Goal: Task Accomplishment & Management: Manage account settings

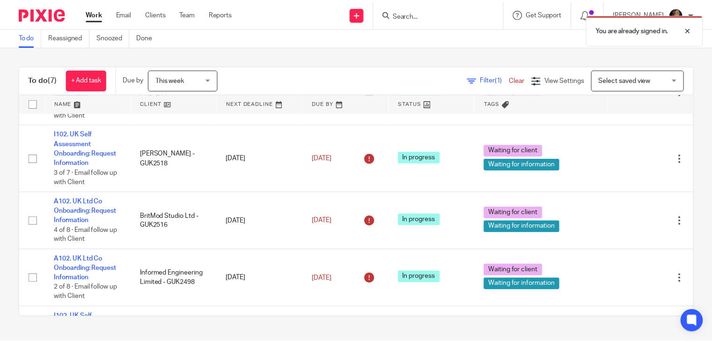
scroll to position [249, 0]
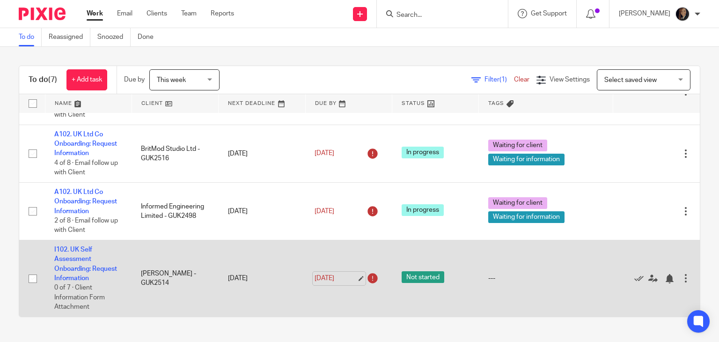
click at [350, 273] on link "[DATE]" at bounding box center [335, 278] width 42 height 10
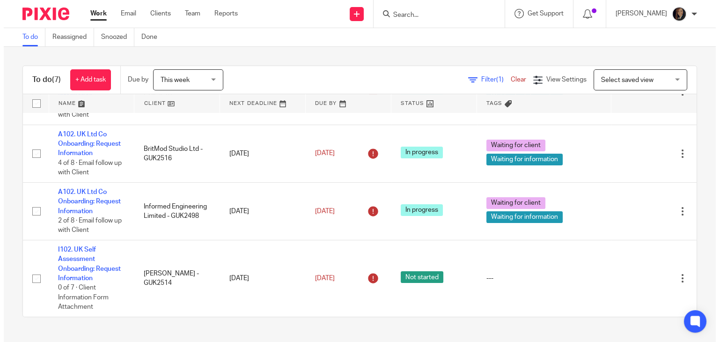
scroll to position [0, 0]
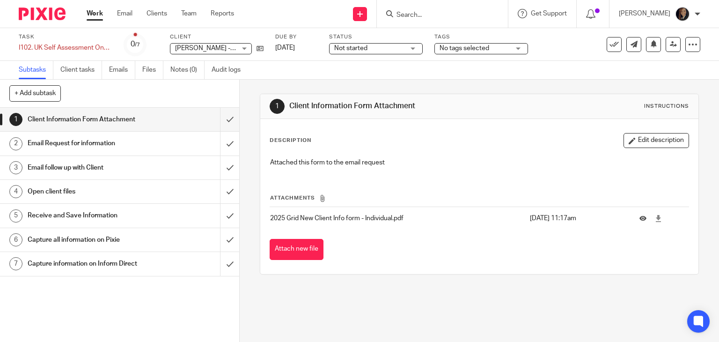
click at [413, 50] on div "Not started Not started" at bounding box center [376, 48] width 94 height 11
click at [411, 48] on div "Not started Not started" at bounding box center [376, 48] width 94 height 11
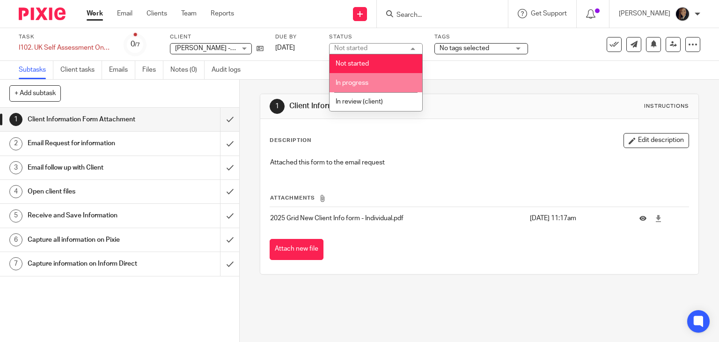
click at [396, 84] on li "In progress" at bounding box center [375, 82] width 93 height 19
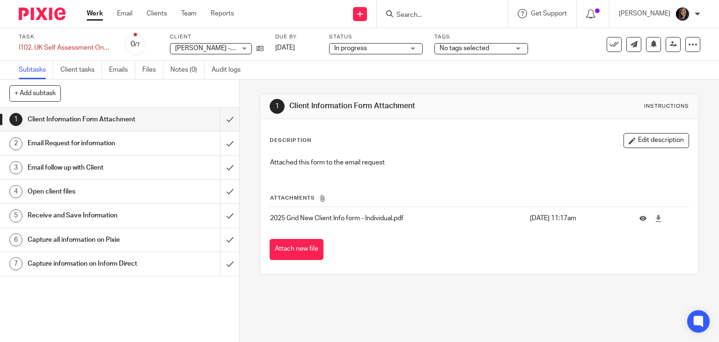
click at [517, 50] on div "No tags selected" at bounding box center [481, 48] width 94 height 11
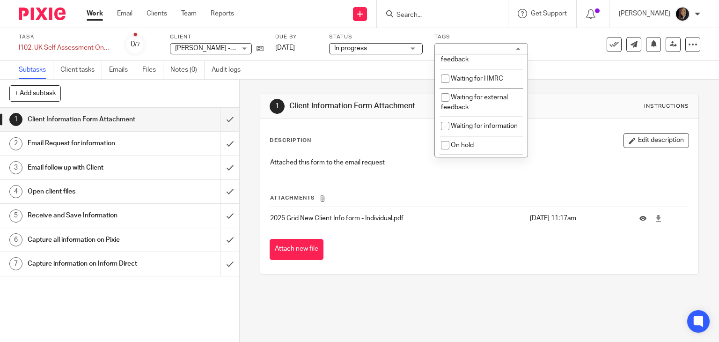
scroll to position [131, 0]
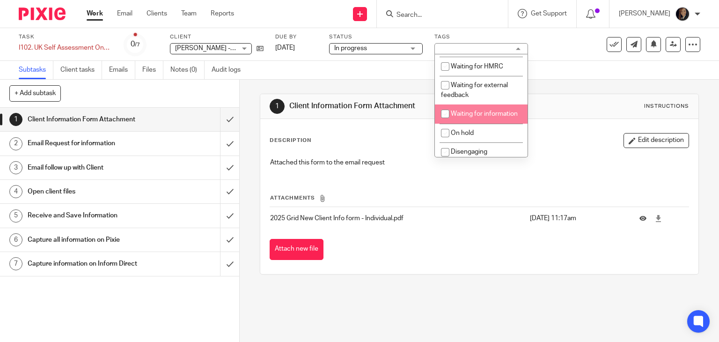
click at [445, 123] on input "checkbox" at bounding box center [445, 114] width 18 height 18
checkbox input "true"
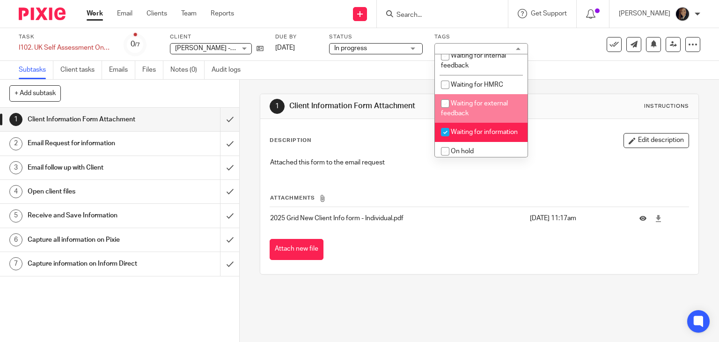
scroll to position [95, 0]
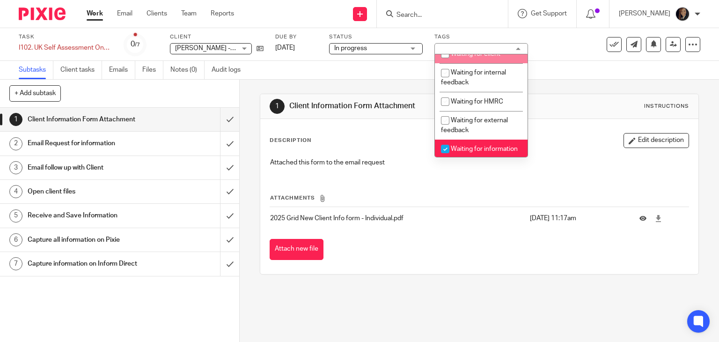
click at [440, 63] on input "checkbox" at bounding box center [445, 54] width 18 height 18
checkbox input "true"
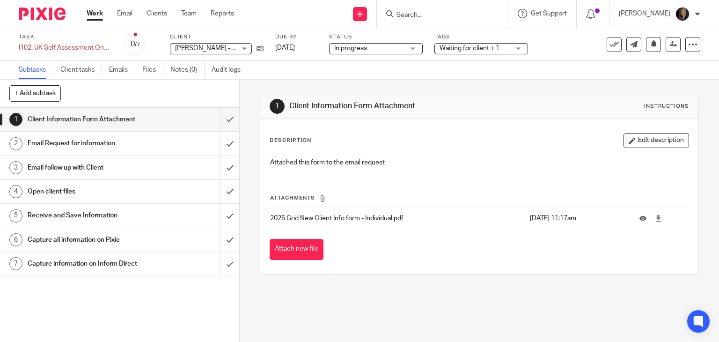
click at [525, 225] on td "4 Aug 2025 11:17am" at bounding box center [577, 218] width 105 height 22
click at [218, 118] on input "submit" at bounding box center [119, 119] width 239 height 23
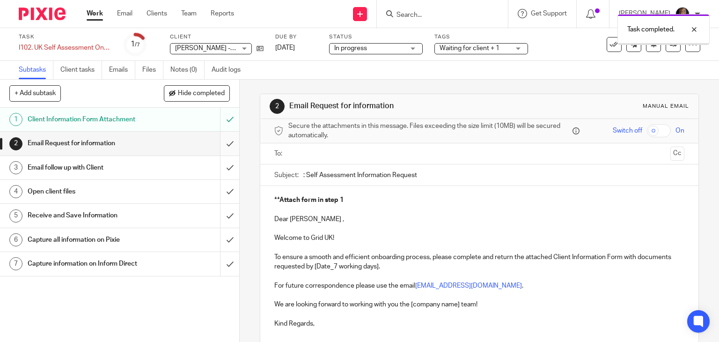
click at [218, 141] on input "submit" at bounding box center [119, 142] width 239 height 23
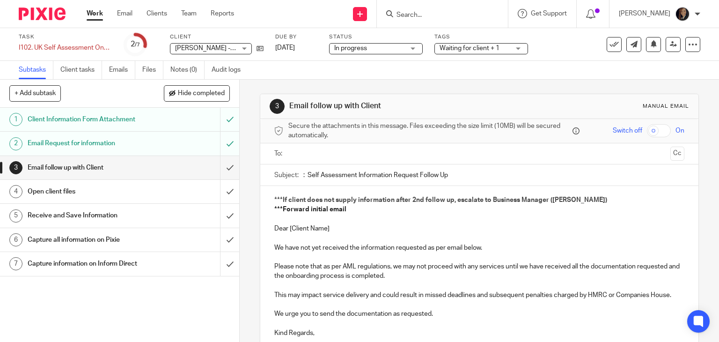
click at [146, 145] on div "Email Request for information" at bounding box center [119, 143] width 183 height 14
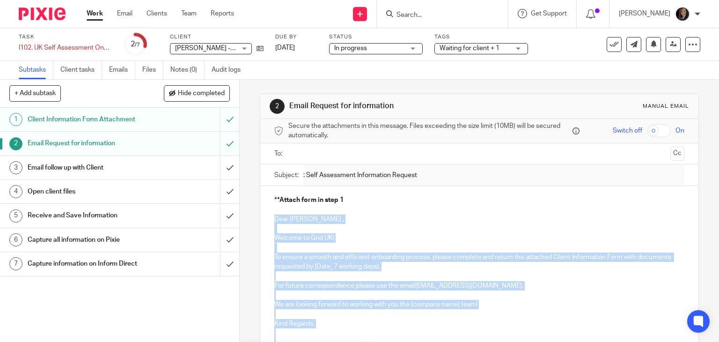
scroll to position [95, 0]
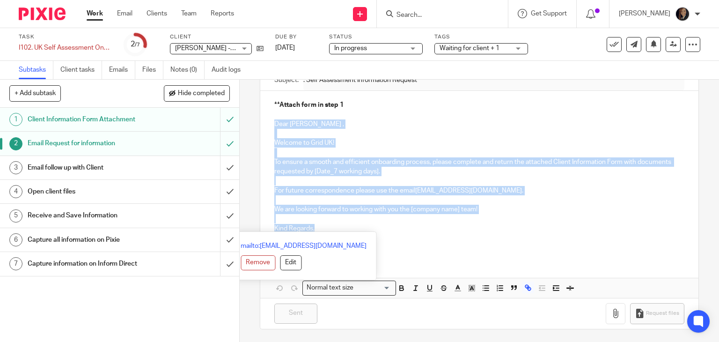
click at [311, 227] on div "**Attach form in step 1 Dear Arianna , Welcome to Grid UK! To ensure a smooth a…" at bounding box center [479, 175] width 438 height 168
click at [113, 190] on h1 "Open client files" at bounding box center [89, 191] width 122 height 14
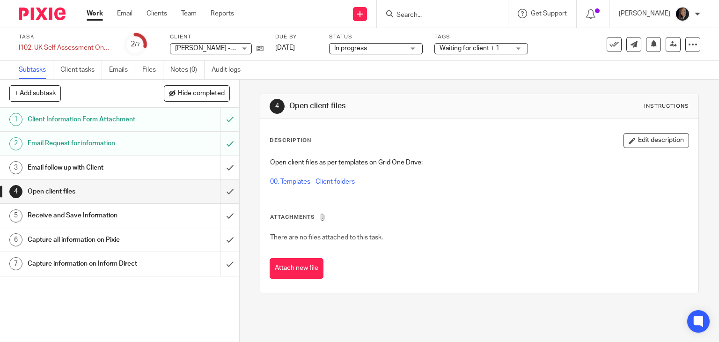
click at [437, 14] on input "Search" at bounding box center [437, 15] width 84 height 8
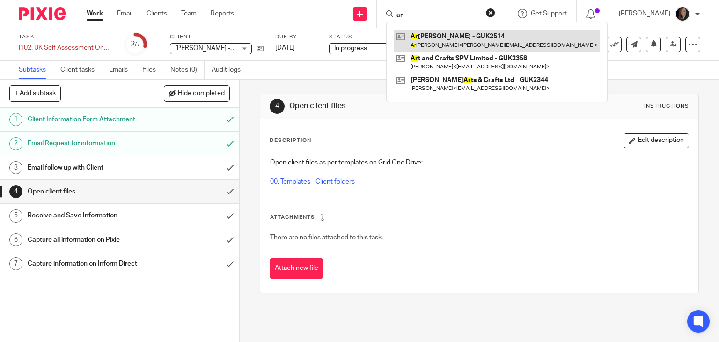
type input "ar"
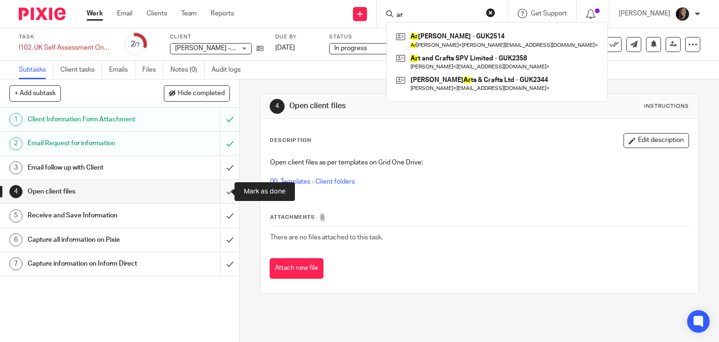
click at [220, 191] on input "submit" at bounding box center [119, 191] width 239 height 23
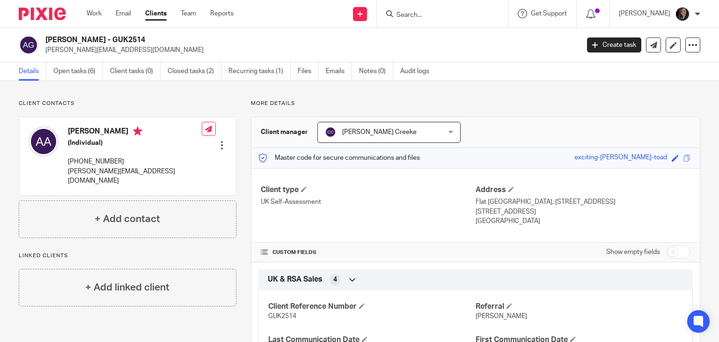
drag, startPoint x: 151, startPoint y: 42, endPoint x: 46, endPoint y: 38, distance: 104.4
click at [46, 38] on h2 "[PERSON_NAME] - GUK2514" at bounding box center [256, 40] width 422 height 10
copy h2 "[PERSON_NAME] - GUK2514"
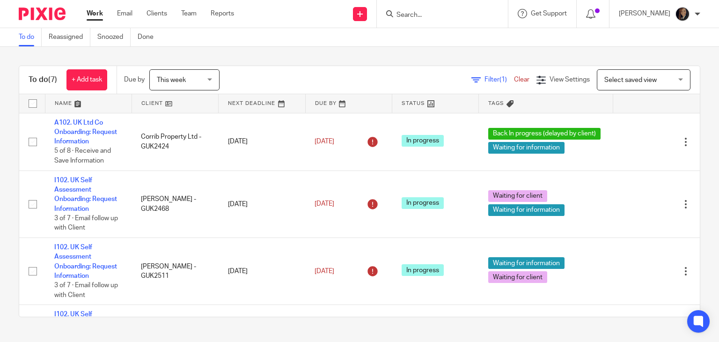
click at [209, 80] on div "This week This week" at bounding box center [184, 79] width 70 height 21
click at [284, 49] on div "To do (7) + Add task Due by This week This week [DATE] [DATE] This week Next we…" at bounding box center [359, 191] width 719 height 289
click at [218, 83] on div "This week This week" at bounding box center [184, 79] width 70 height 21
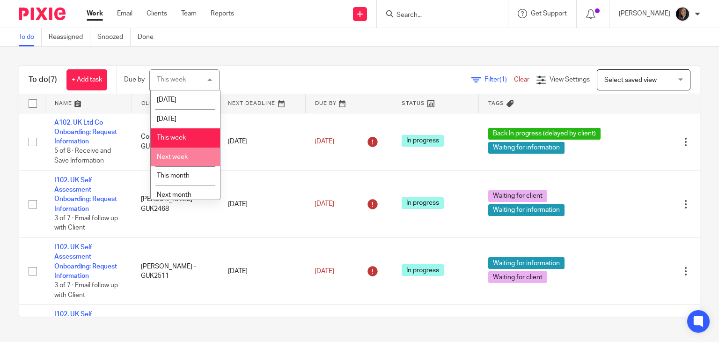
click at [192, 153] on li "Next week" at bounding box center [185, 156] width 69 height 19
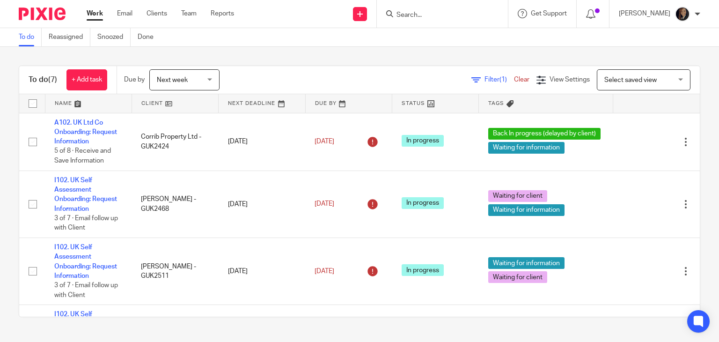
click at [210, 77] on div "Next week Next week" at bounding box center [184, 79] width 70 height 21
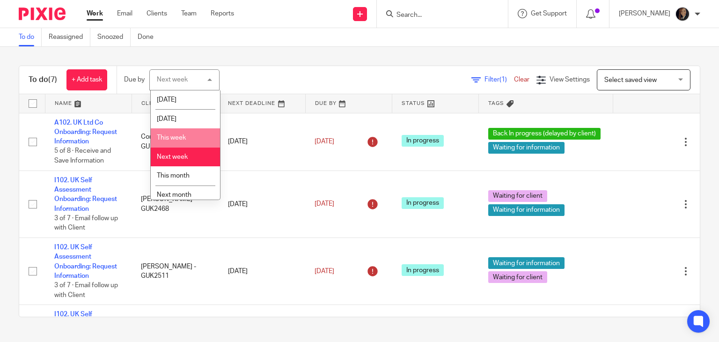
scroll to position [25, 0]
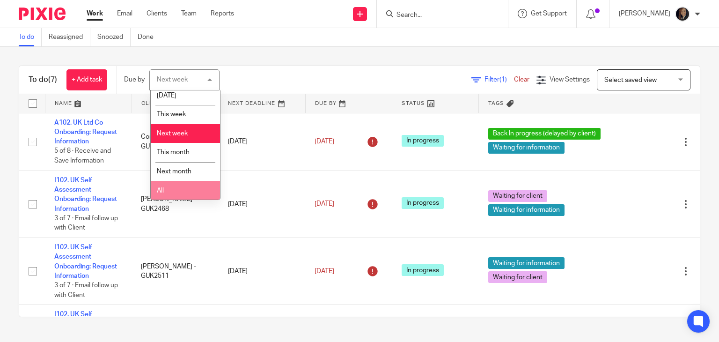
click at [188, 187] on li "All" at bounding box center [185, 190] width 69 height 19
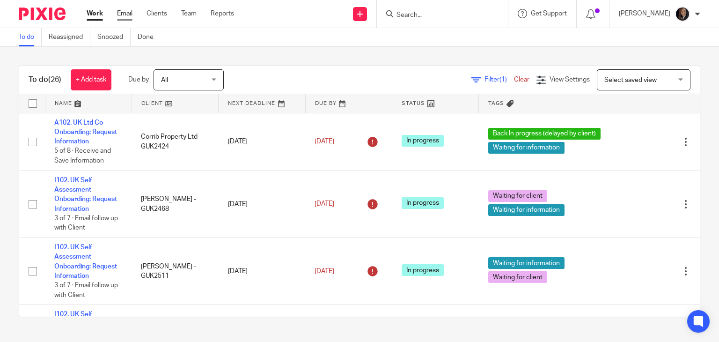
click at [127, 11] on link "Email" at bounding box center [124, 13] width 15 height 9
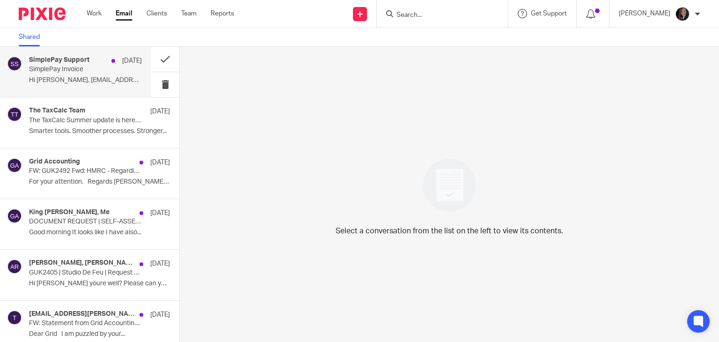
click at [66, 79] on p "Hi [PERSON_NAME], [EMAIL_ADDRESS][DOMAIN_NAME] and..." at bounding box center [85, 80] width 113 height 8
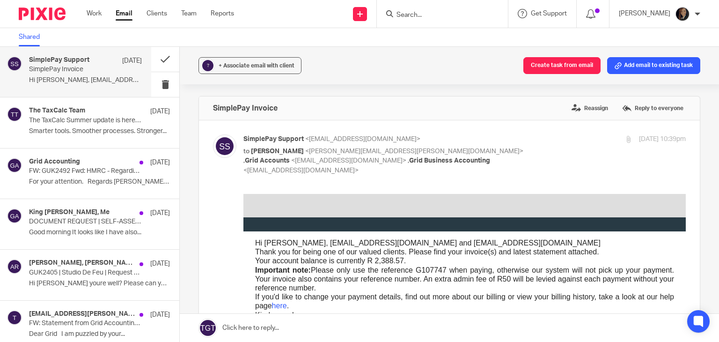
click at [66, 79] on p "Hi Andre, accounts@gridfa.com and..." at bounding box center [85, 80] width 113 height 8
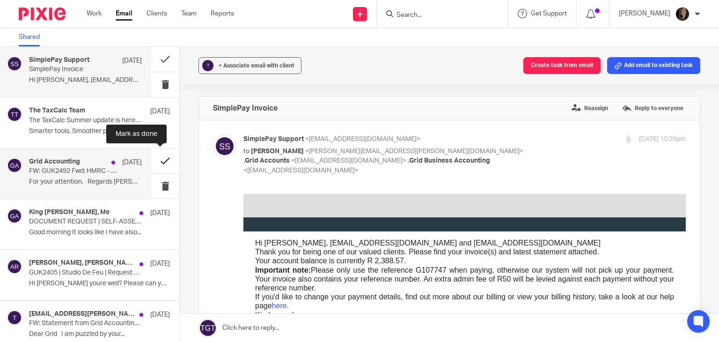
click at [155, 161] on button at bounding box center [165, 160] width 28 height 25
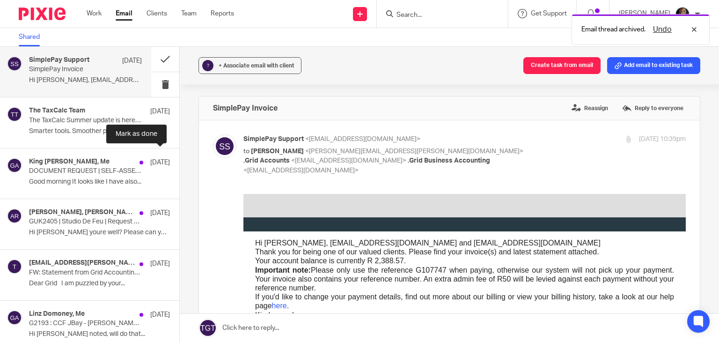
click at [179, 161] on button at bounding box center [182, 160] width 7 height 25
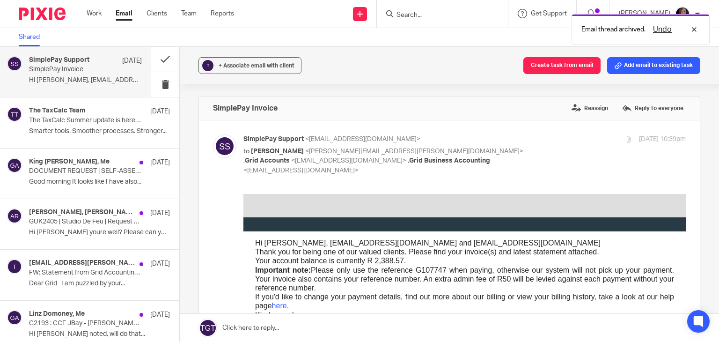
click at [179, 161] on button at bounding box center [182, 160] width 7 height 25
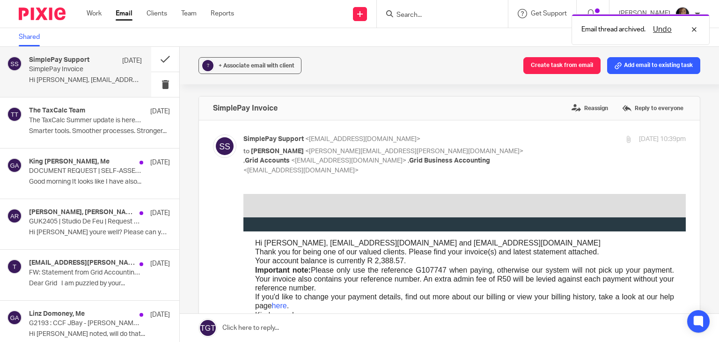
click at [179, 161] on button at bounding box center [182, 160] width 7 height 25
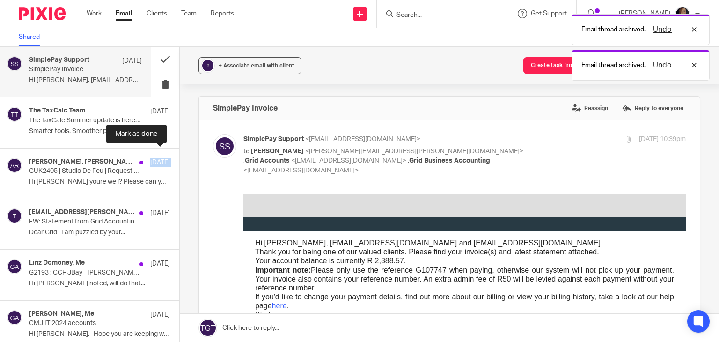
click at [155, 161] on div "Rebecca du Feu, Andre Rousseau 9 Jul GUK2405 | Studio De Feu | Request for YE j…" at bounding box center [89, 173] width 179 height 51
click at [179, 161] on button at bounding box center [182, 160] width 7 height 25
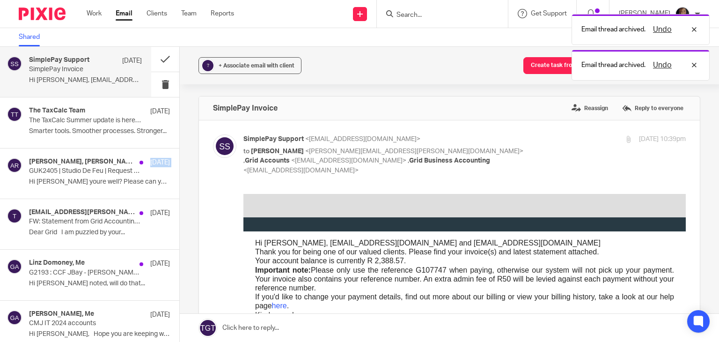
click at [179, 161] on button at bounding box center [182, 160] width 7 height 25
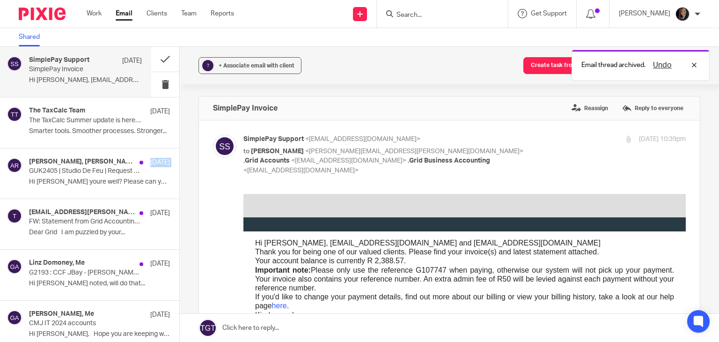
click at [179, 161] on button at bounding box center [182, 160] width 7 height 25
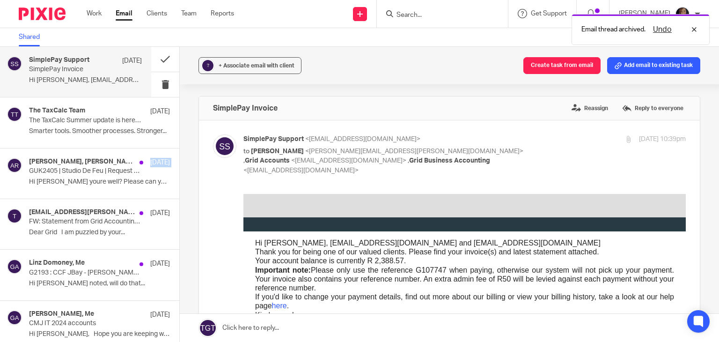
click at [179, 161] on button at bounding box center [182, 160] width 7 height 25
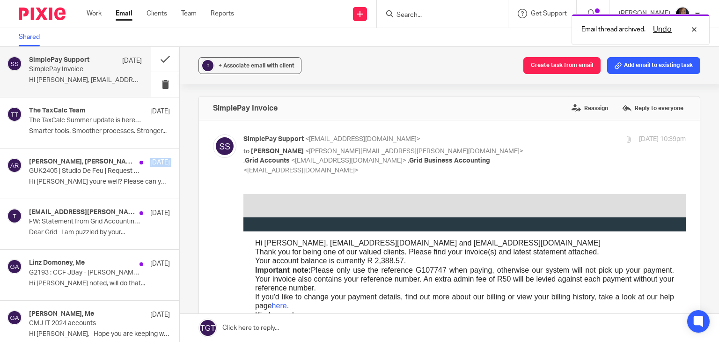
click at [179, 161] on button at bounding box center [182, 160] width 7 height 25
